Goal: Task Accomplishment & Management: Use online tool/utility

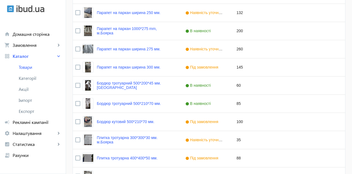
scroll to position [211, 0]
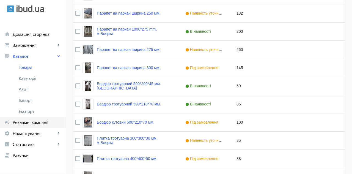
click at [27, 123] on span "Рекламні кампанії" at bounding box center [37, 121] width 49 height 5
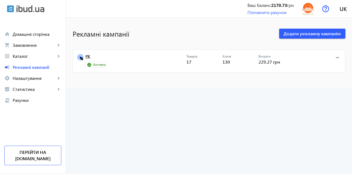
click at [92, 61] on link "РК" at bounding box center [136, 58] width 101 height 8
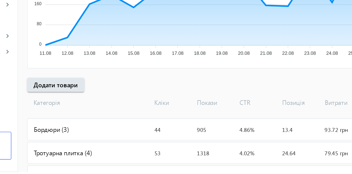
scroll to position [103, 0]
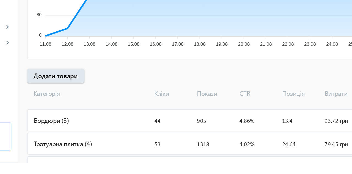
click at [104, 159] on div "Тротуарна плитка (4)" at bounding box center [116, 160] width 87 height 15
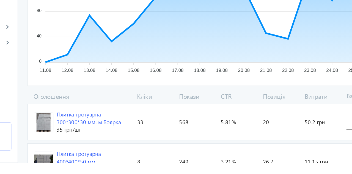
scroll to position [78, 0]
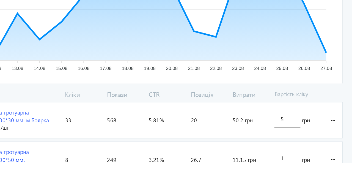
click at [305, 143] on input "5" at bounding box center [306, 142] width 9 height 5
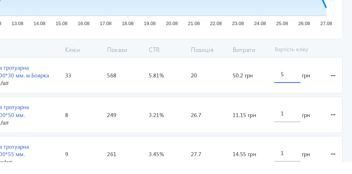
scroll to position [109, 0]
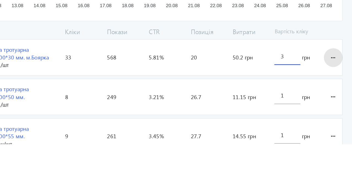
type input "3"
click at [339, 111] on loading-spinner "Оголошення Кліки Покази CTR Позиція Витрати Вартість кліку Плитка тротуарна 300…" at bounding box center [209, 151] width 273 height 119
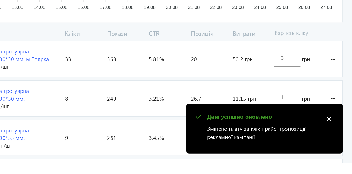
scroll to position [134, 0]
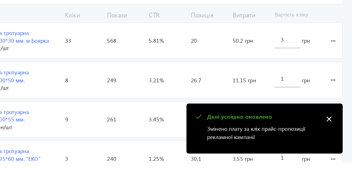
click at [304, 141] on input "1" at bounding box center [306, 142] width 9 height 5
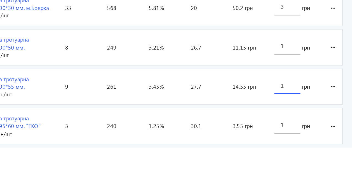
scroll to position [146, 0]
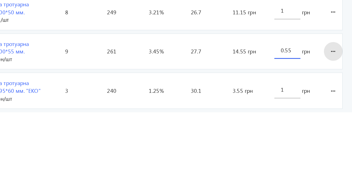
type input "0.55"
click at [338, 129] on loading-spinner "Оголошення Кліки Покази CTR Позиція Витрати Вартість кліку Плитка тротуарна 300…" at bounding box center [209, 114] width 273 height 119
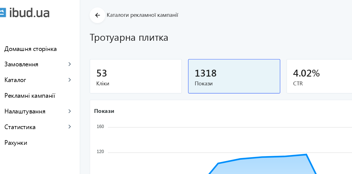
scroll to position [0, 0]
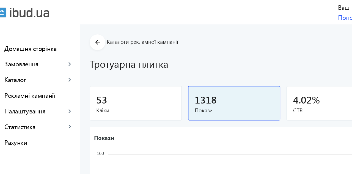
click at [79, 33] on mat-icon "arrow_back" at bounding box center [78, 29] width 7 height 7
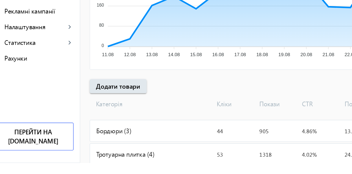
scroll to position [103, 0]
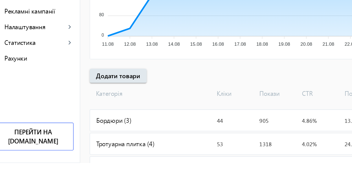
click at [89, 173] on div "Кришки на паркан (10)" at bounding box center [116, 176] width 87 height 15
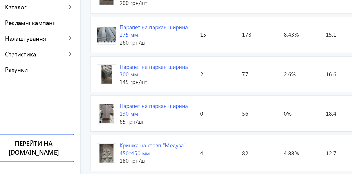
scroll to position [312, 0]
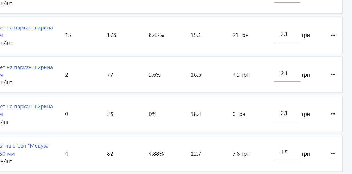
click at [310, 129] on input "2.1" at bounding box center [306, 130] width 9 height 5
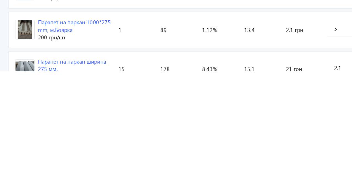
scroll to position [221, 0]
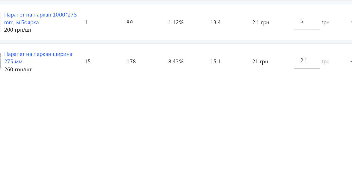
type input "2."
